Goal: Find specific page/section: Find specific page/section

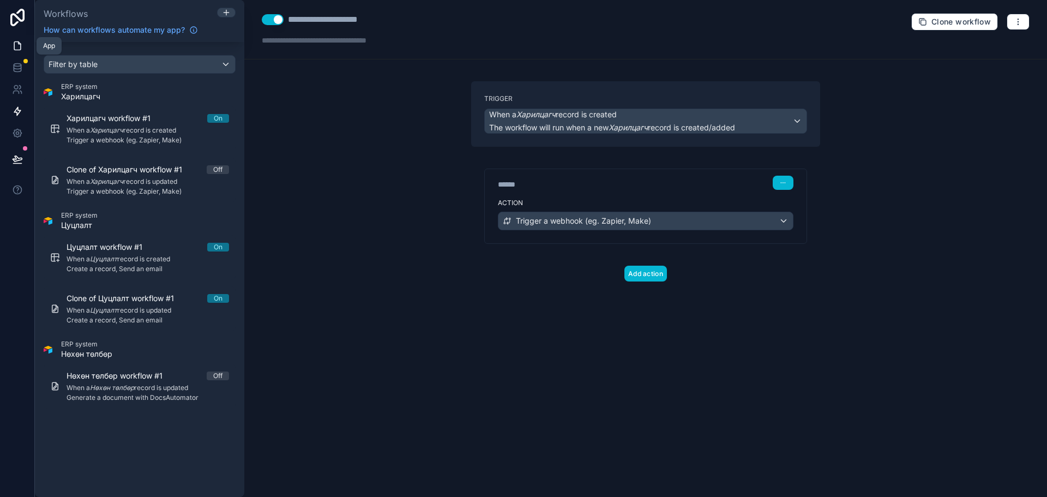
click at [14, 48] on icon at bounding box center [17, 46] width 7 height 8
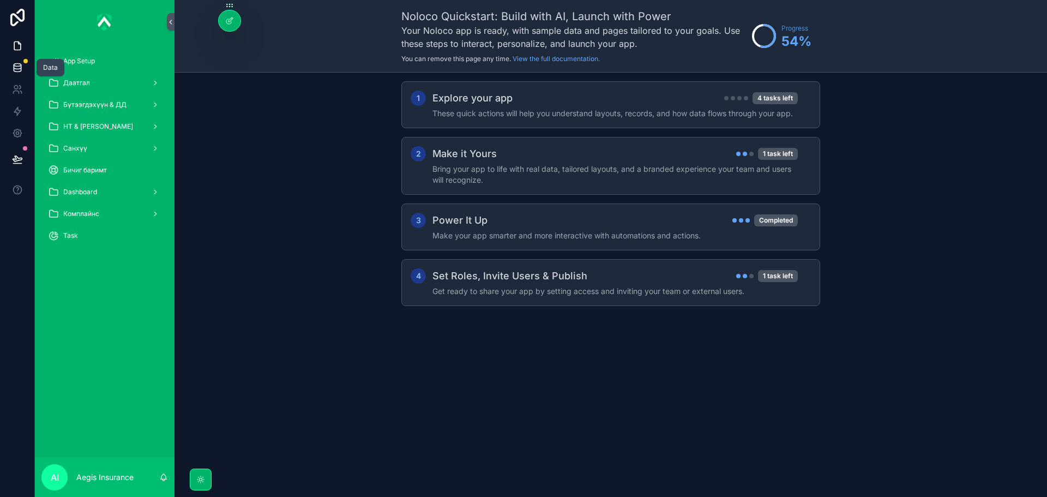
click at [18, 65] on icon at bounding box center [17, 67] width 11 height 11
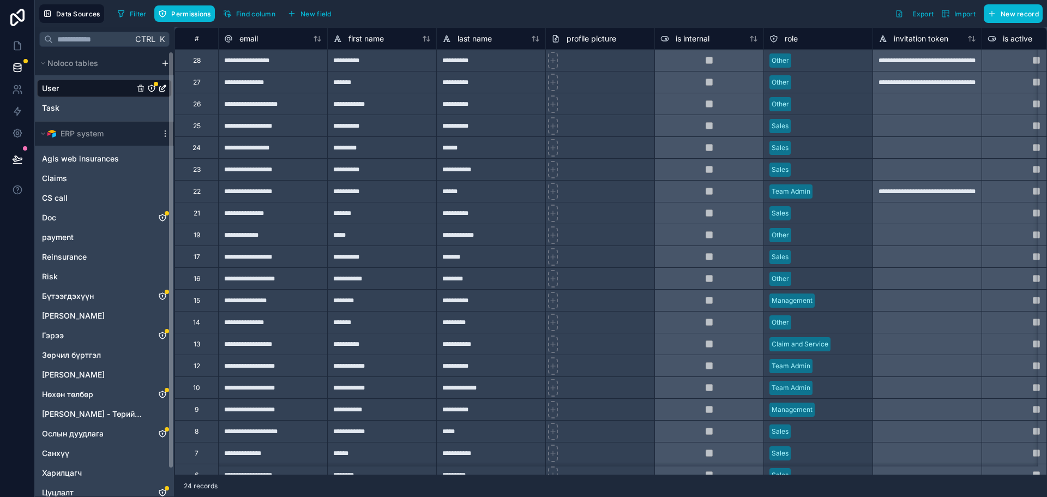
click at [101, 98] on div "User Task" at bounding box center [104, 95] width 135 height 41
click at [99, 110] on div "Task" at bounding box center [104, 107] width 135 height 17
